Goal: Information Seeking & Learning: Learn about a topic

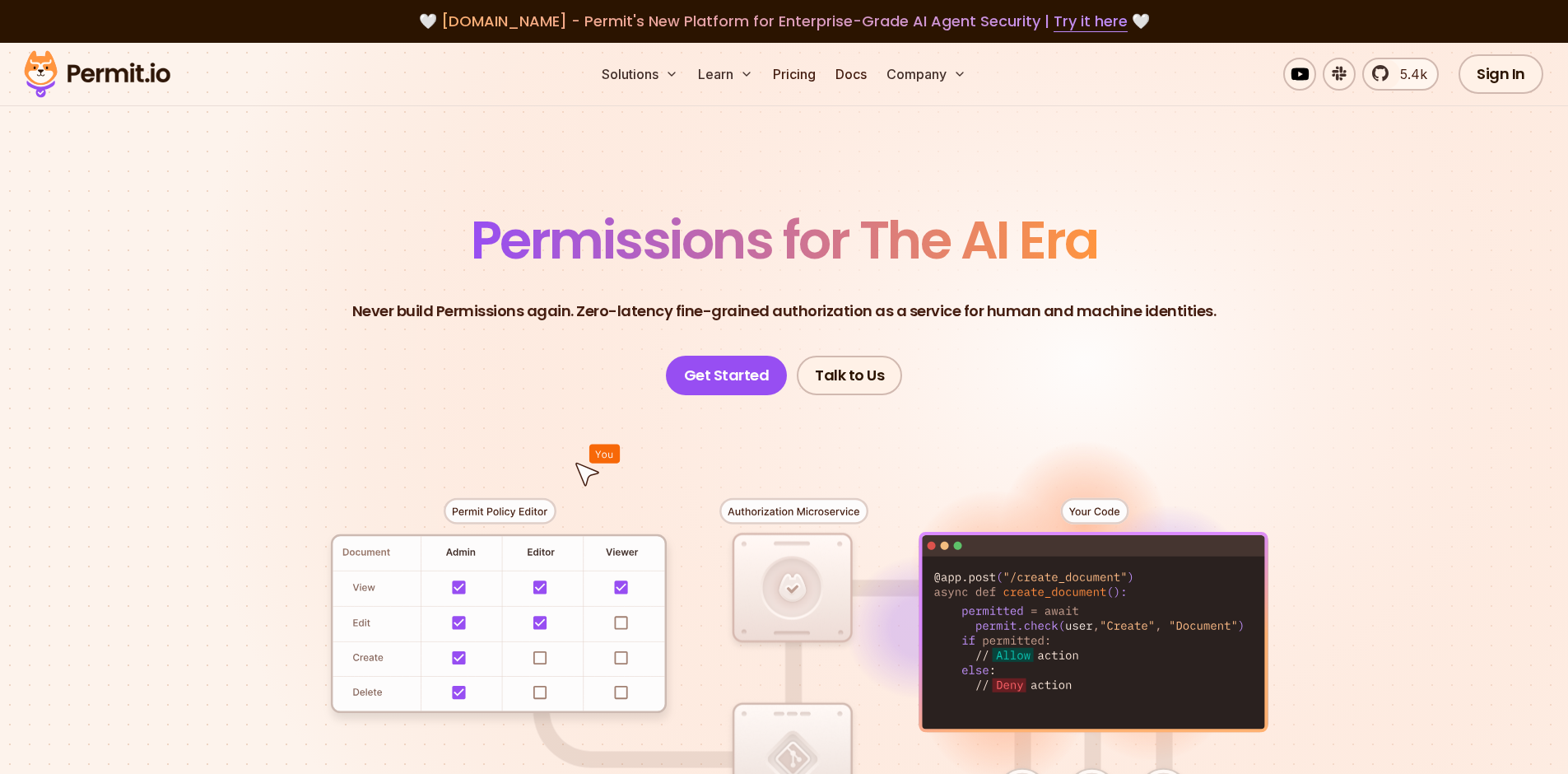
click at [792, 72] on link "Pricing" at bounding box center [794, 74] width 56 height 33
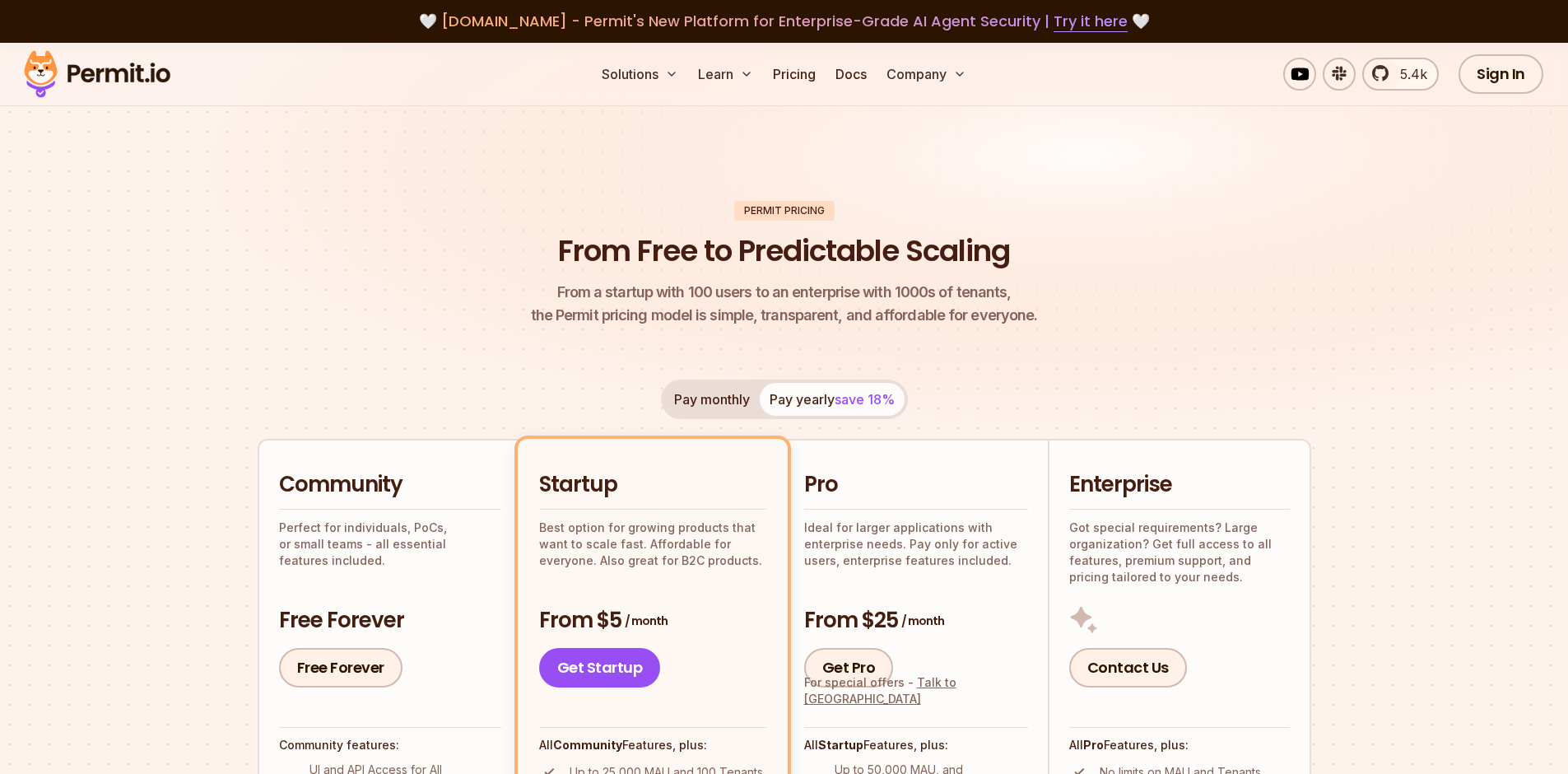
scroll to position [155, 0]
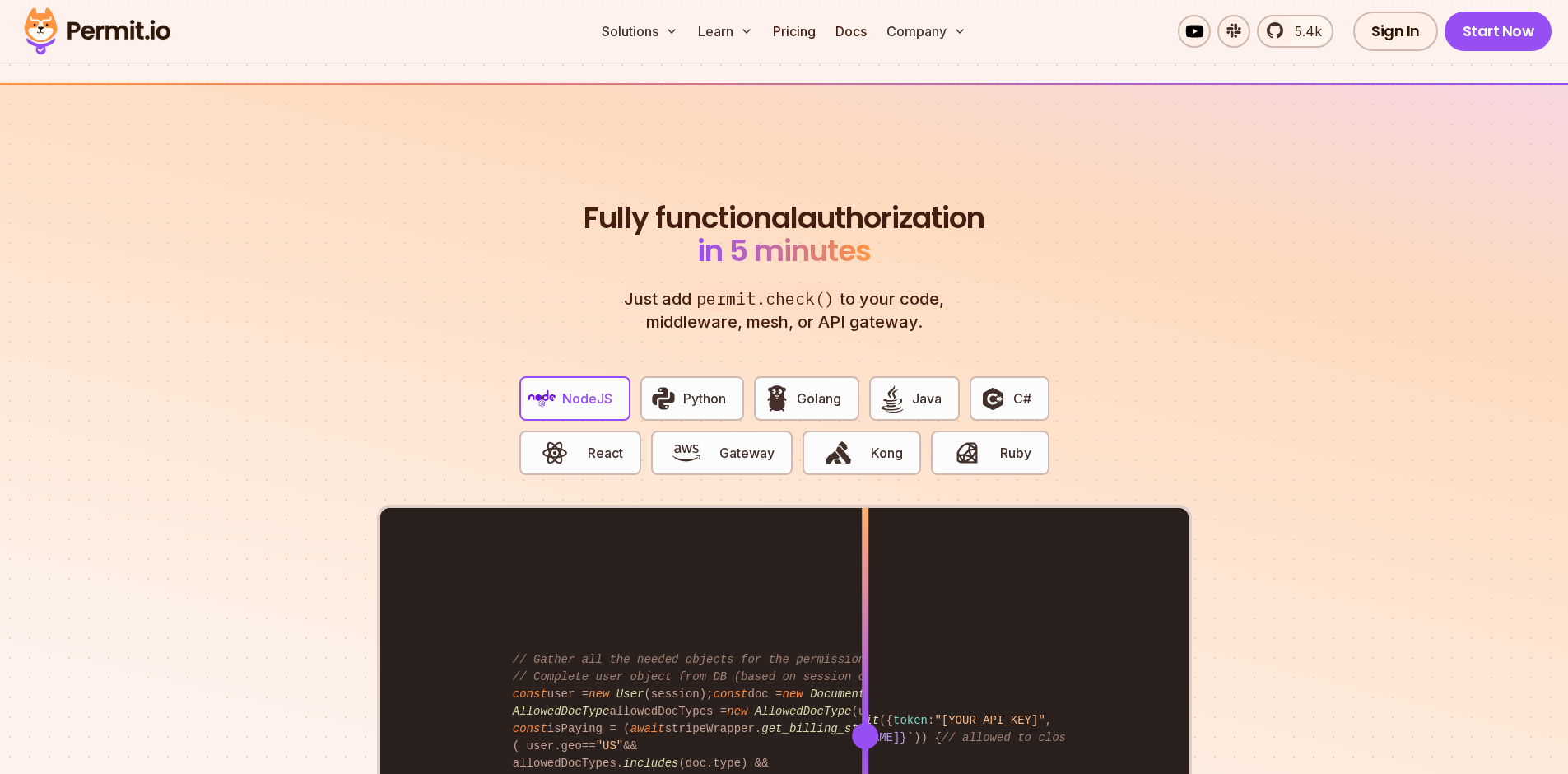
scroll to position [2971, 0]
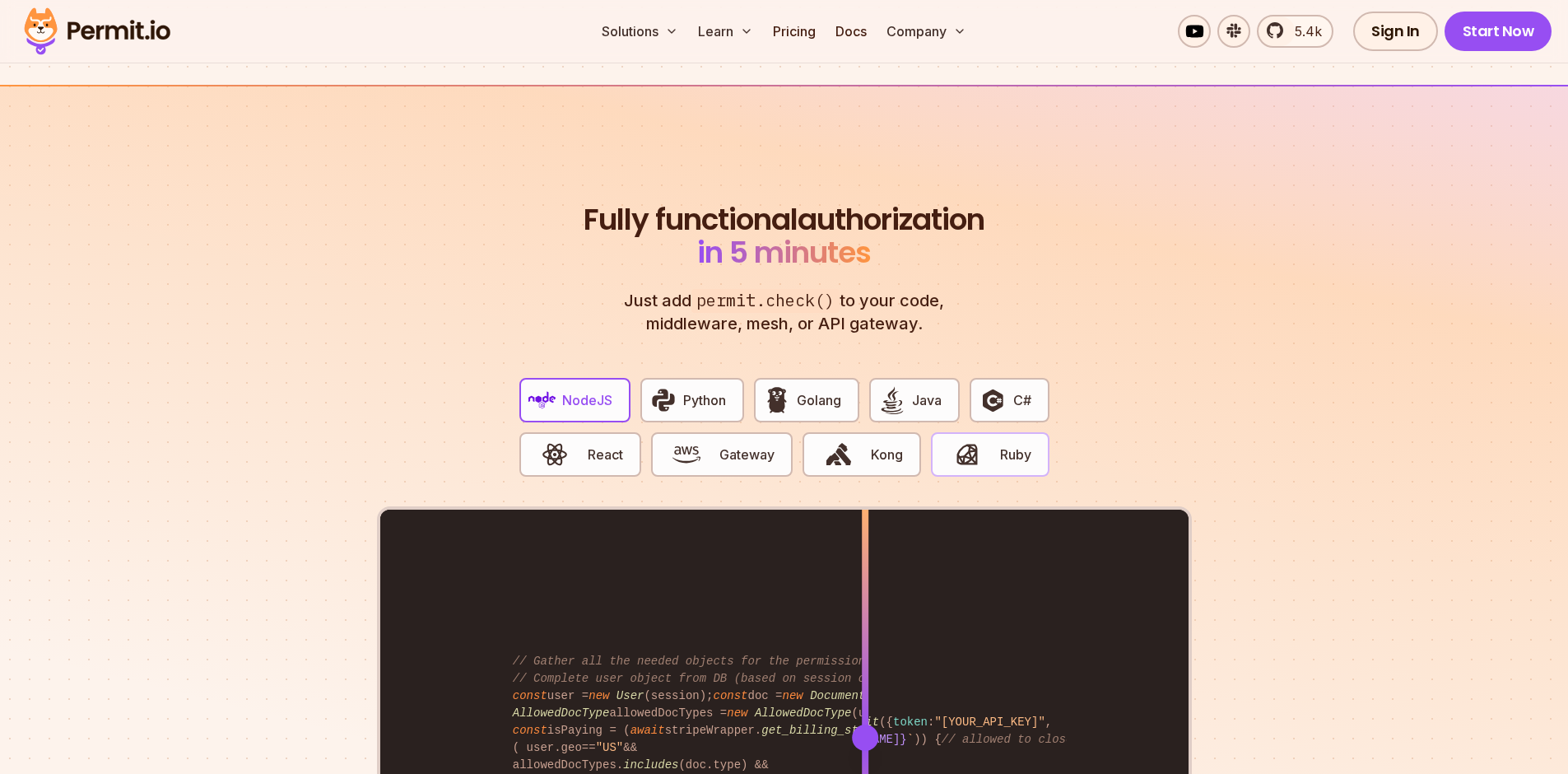
click at [993, 441] on span "button" at bounding box center [967, 455] width 55 height 28
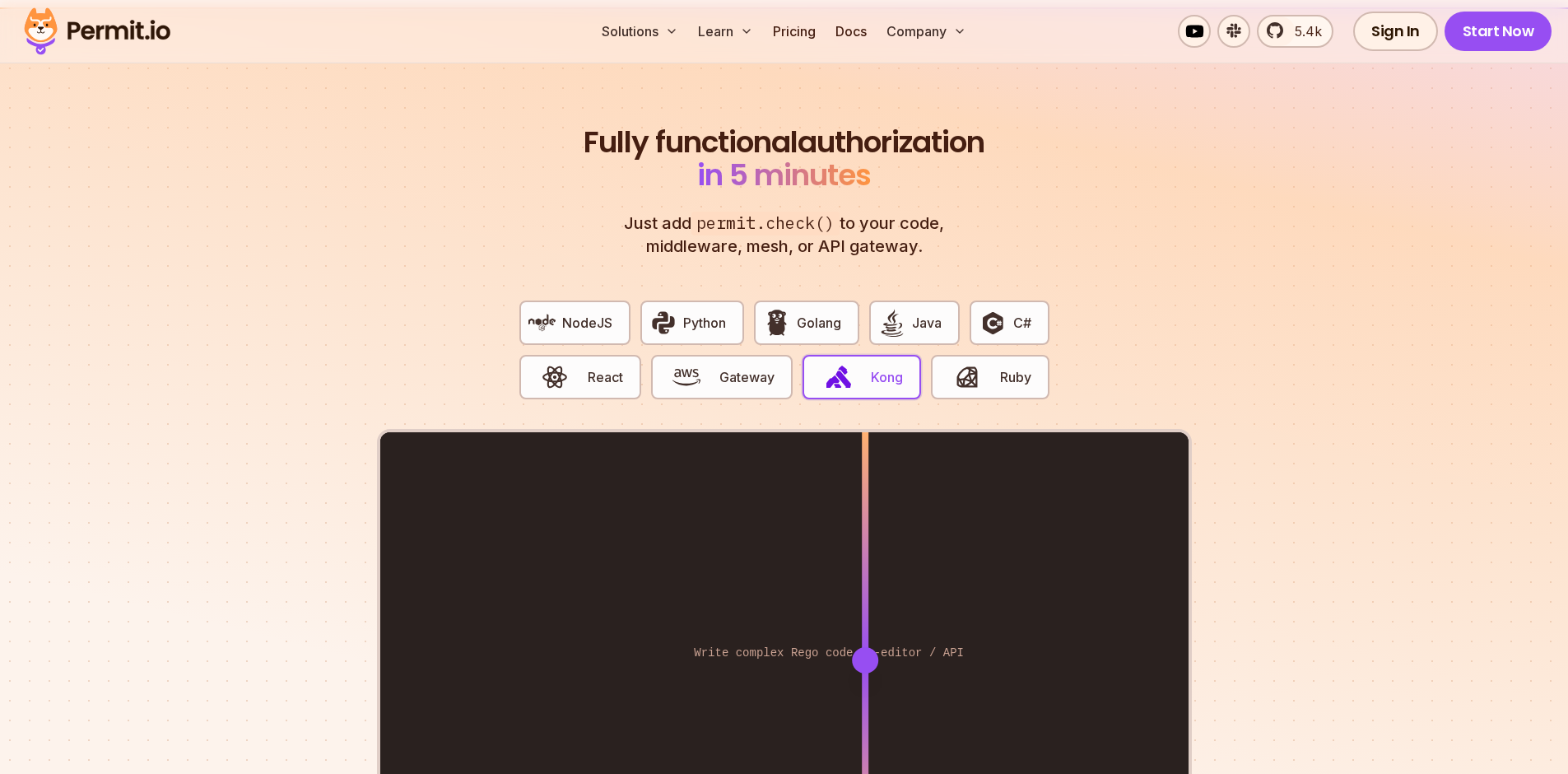
scroll to position [3019, 0]
